Goal: Task Accomplishment & Management: Use online tool/utility

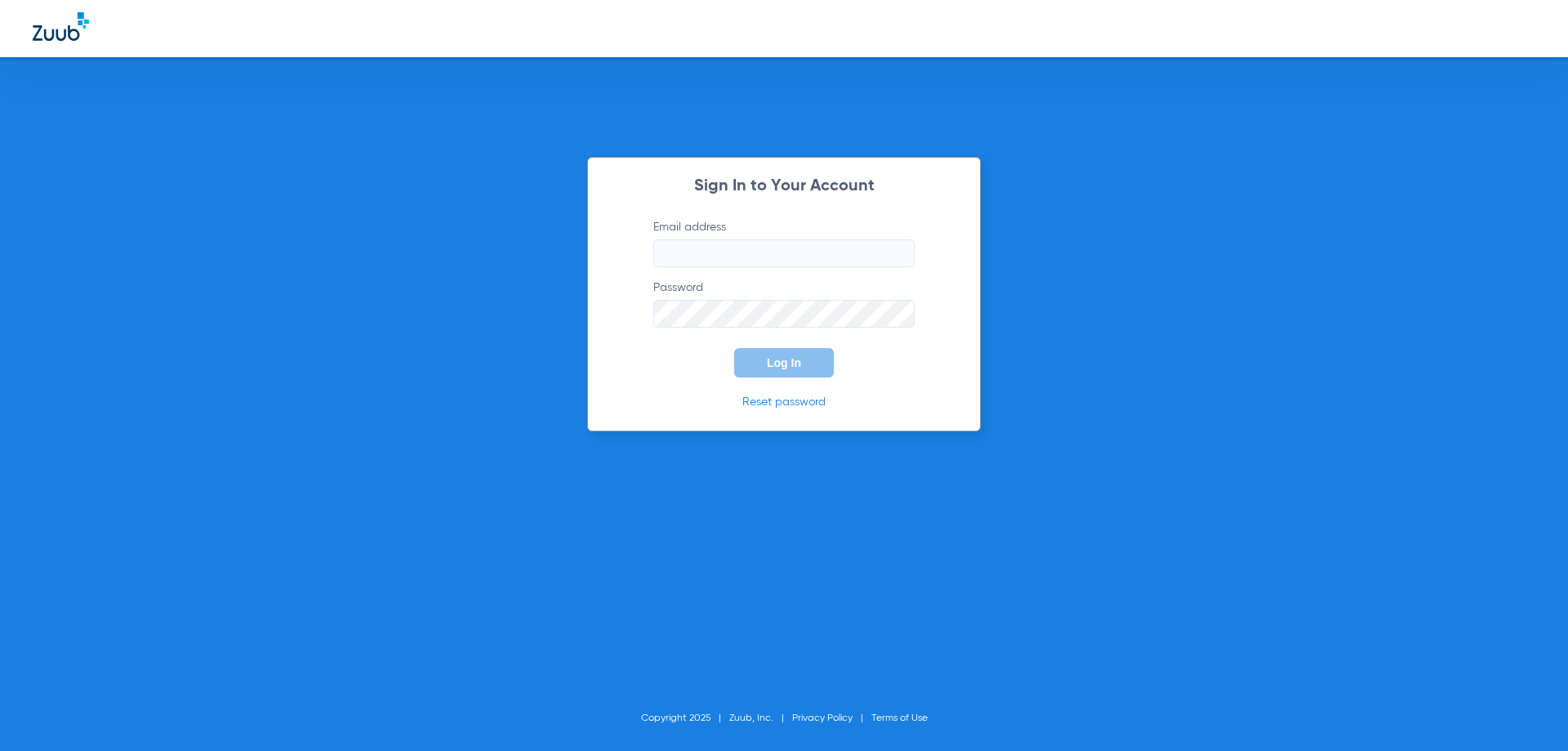
type input "[EMAIL_ADDRESS][DOMAIN_NAME]"
click at [796, 369] on span "Log In" at bounding box center [784, 362] width 34 height 13
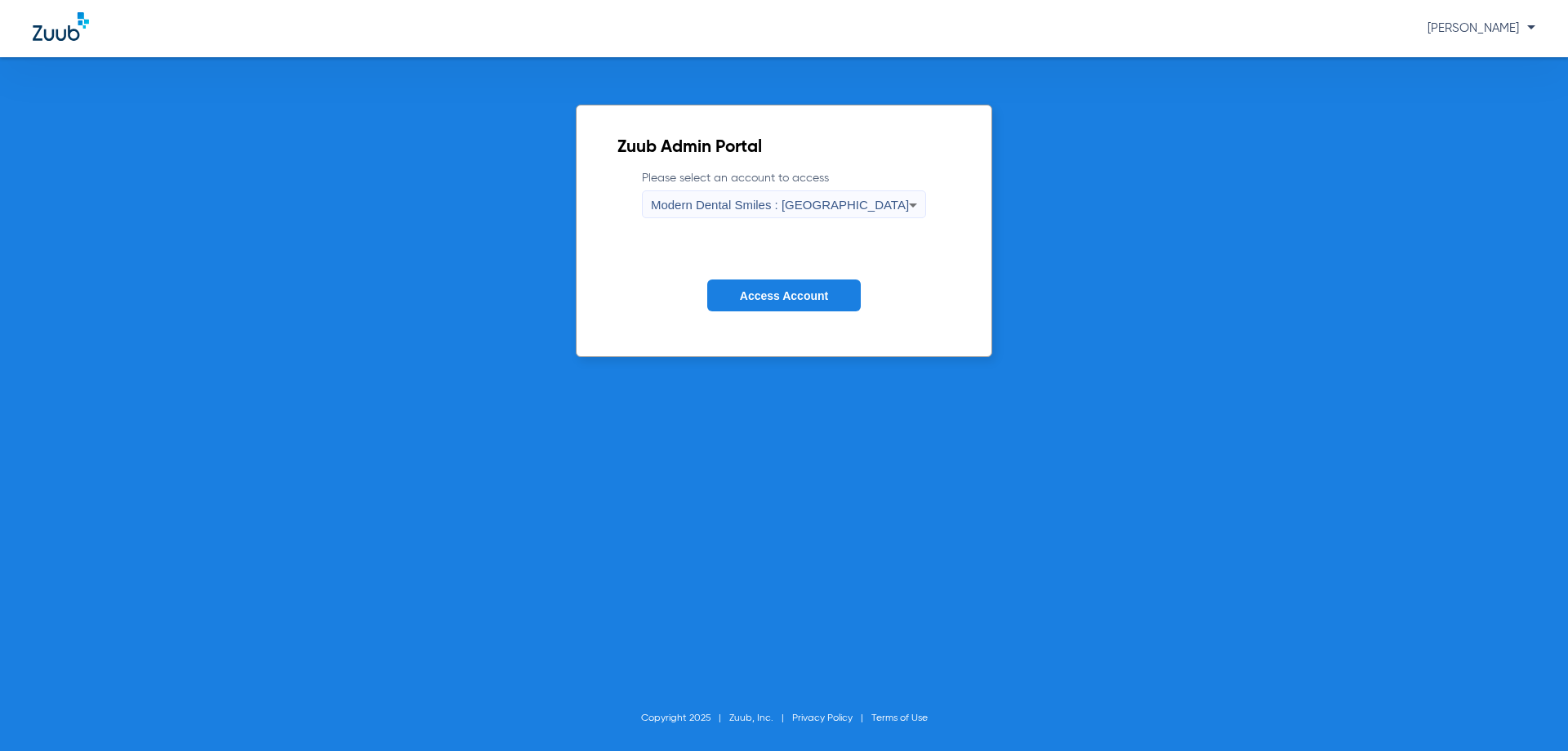
click at [903, 204] on icon at bounding box center [913, 204] width 20 height 20
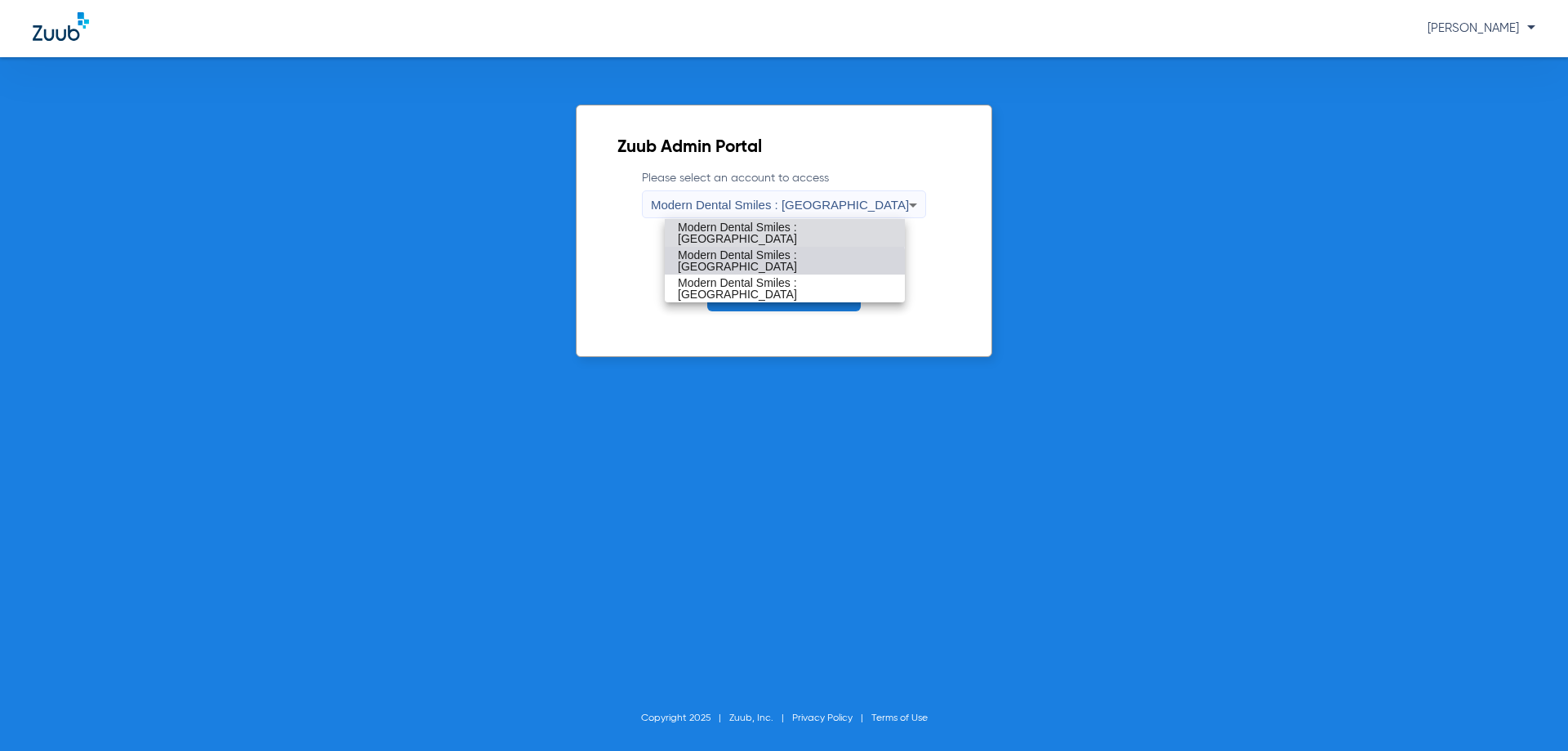
click at [774, 263] on span "Modern Dental Smiles : [GEOGRAPHIC_DATA]" at bounding box center [785, 260] width 214 height 23
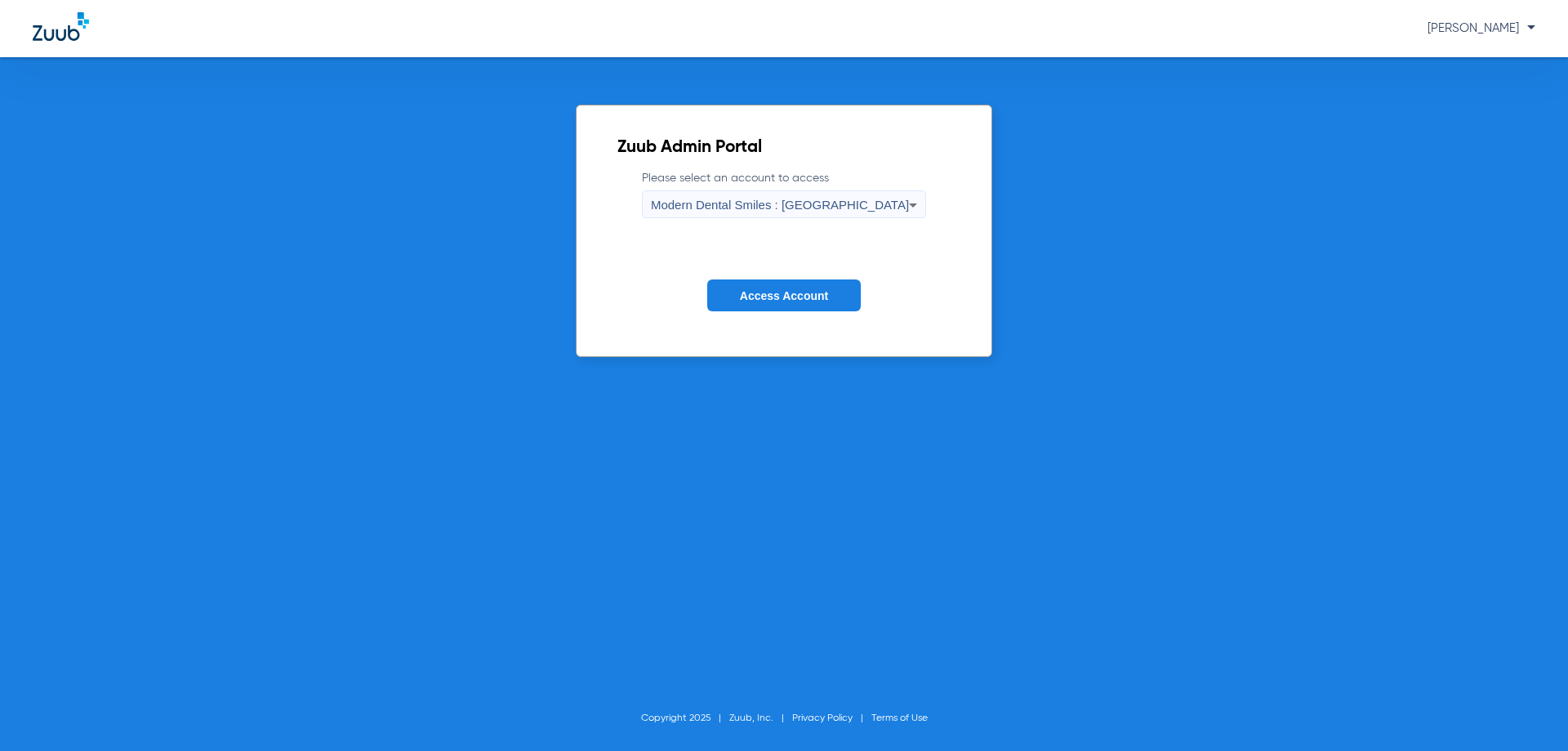
click at [778, 297] on span "Access Account" at bounding box center [784, 295] width 88 height 13
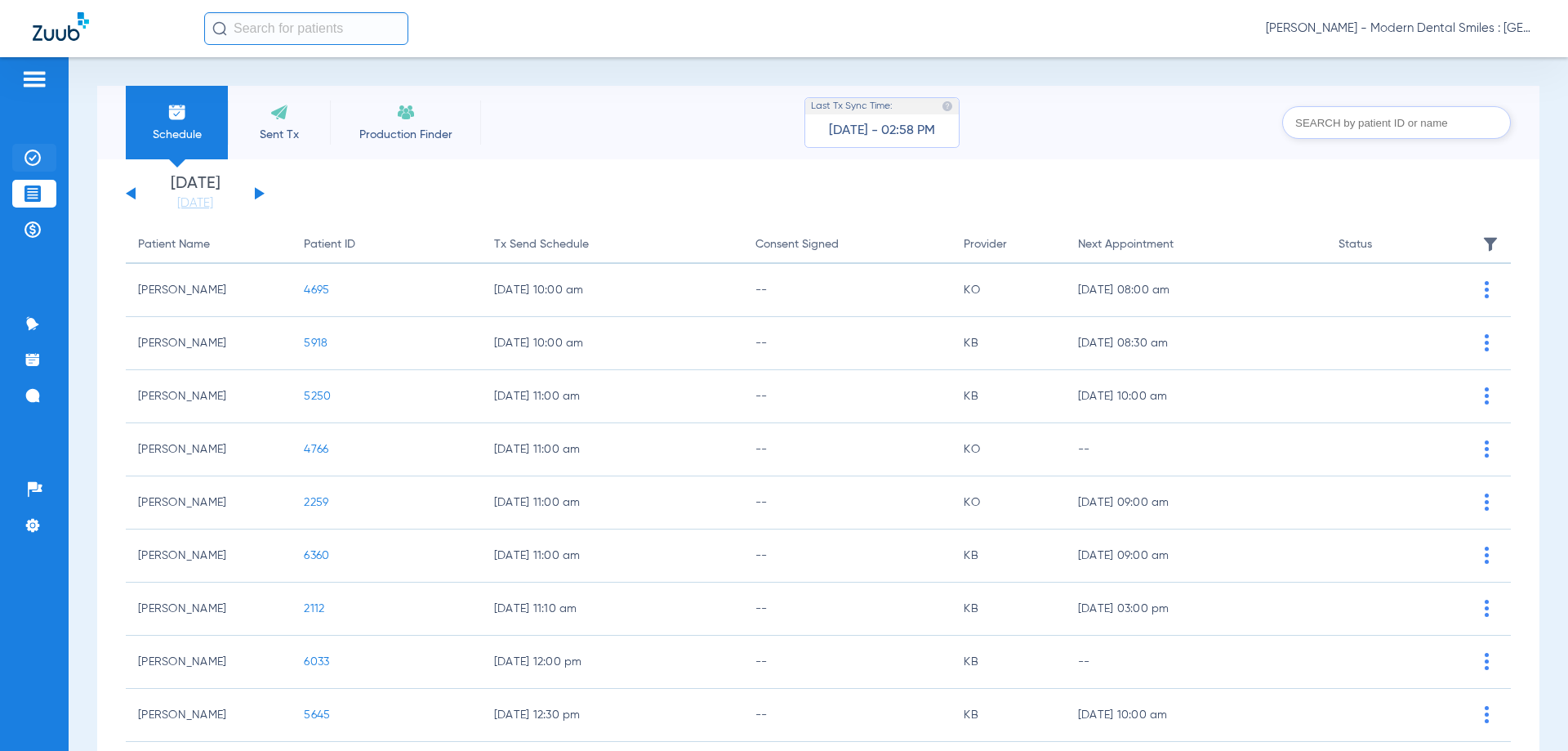
click at [30, 152] on img at bounding box center [33, 157] width 16 height 16
